Goal: Information Seeking & Learning: Learn about a topic

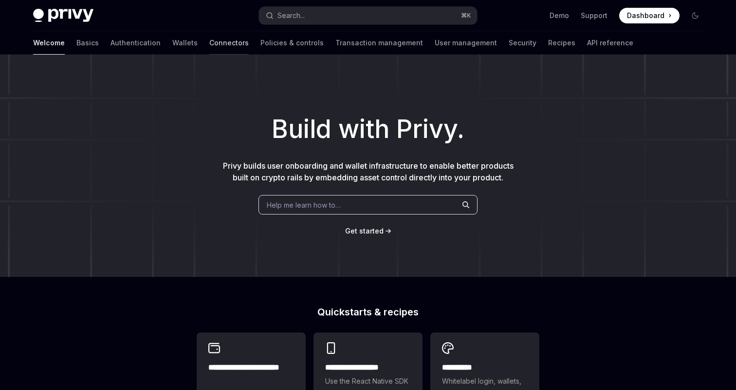
click at [209, 44] on link "Connectors" at bounding box center [228, 42] width 39 height 23
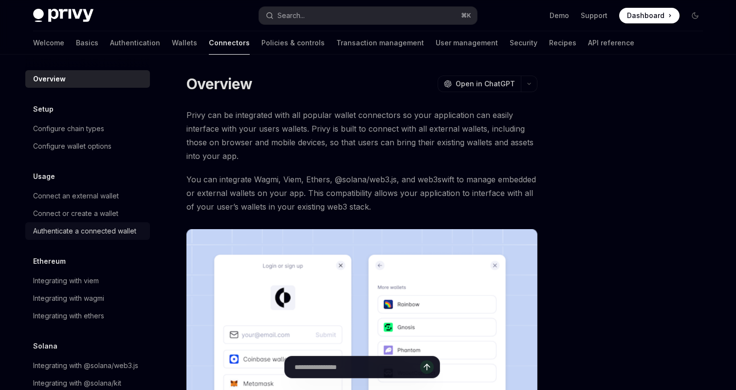
scroll to position [21, 0]
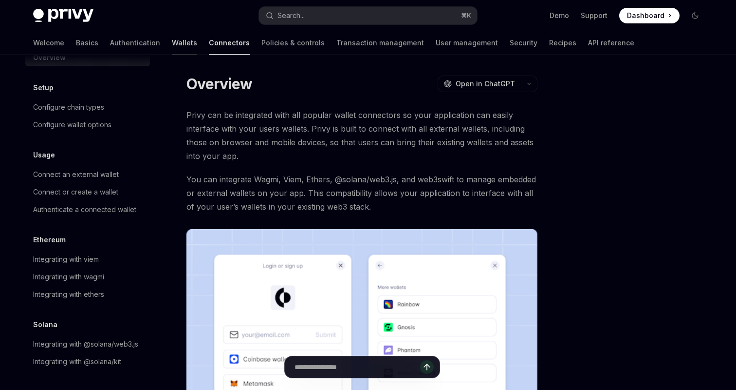
click at [172, 42] on link "Wallets" at bounding box center [184, 42] width 25 height 23
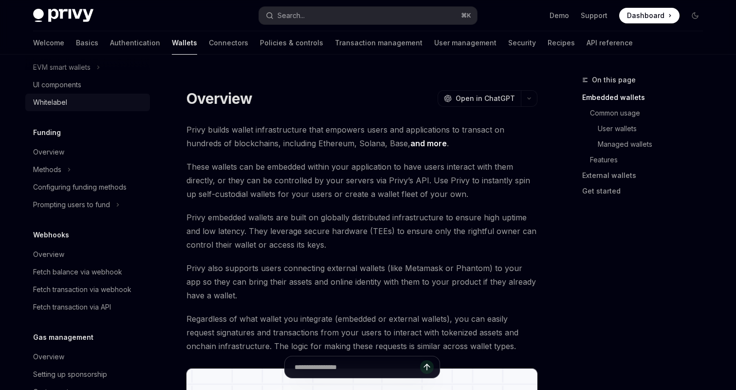
scroll to position [384, 0]
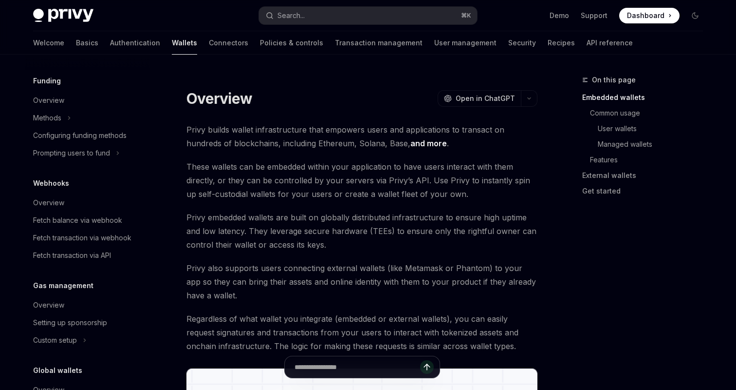
click at [53, 88] on div "Funding Overview Methods Configuring funding methods Prompting users to fund" at bounding box center [87, 118] width 125 height 87
click at [53, 91] on div "Funding Overview Methods Configuring funding methods Prompting users to fund" at bounding box center [87, 118] width 125 height 87
click at [53, 104] on div "Overview" at bounding box center [48, 100] width 31 height 12
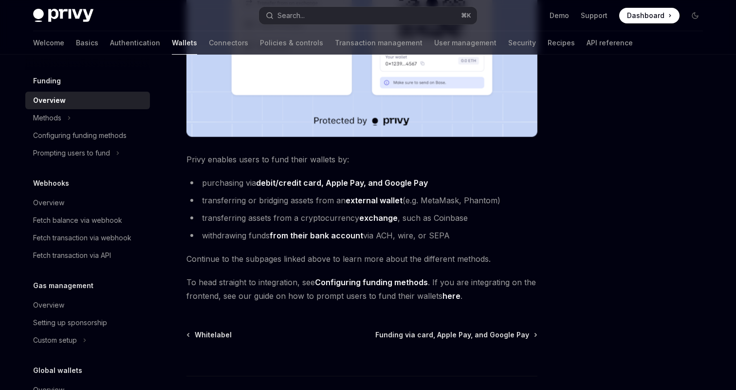
scroll to position [387, 0]
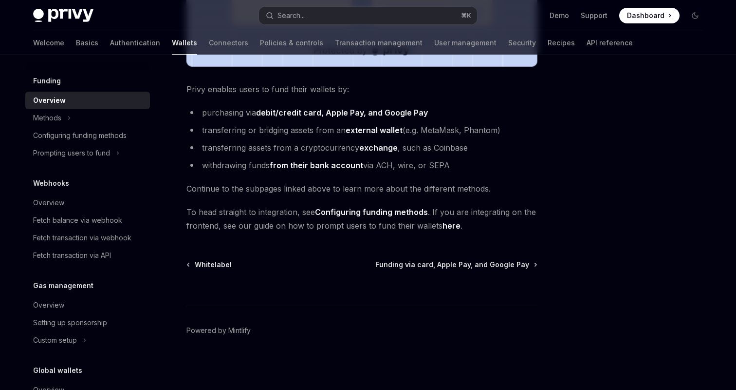
click at [282, 112] on strong "debit/credit card, Apple Pay, and Google Pay" at bounding box center [342, 113] width 172 height 10
type textarea "*"
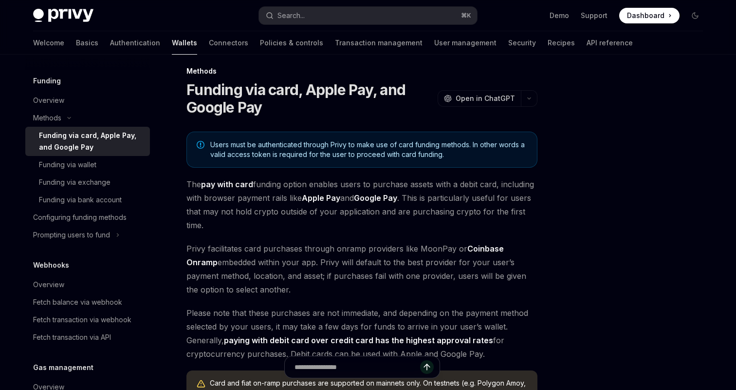
scroll to position [10, 0]
click at [503, 247] on link "Coinbase Onramp" at bounding box center [346, 255] width 318 height 24
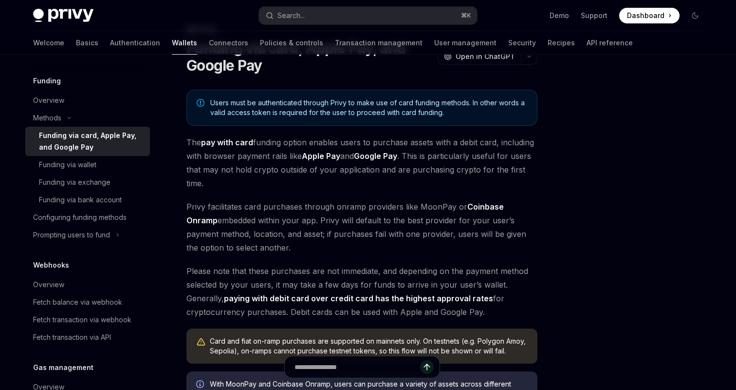
click at [432, 207] on span "Privy facilitates card purchases through onramp providers like MoonPay or Coinb…" at bounding box center [362, 227] width 351 height 55
copy span "MoonPay"
